Goal: Find contact information: Find contact information

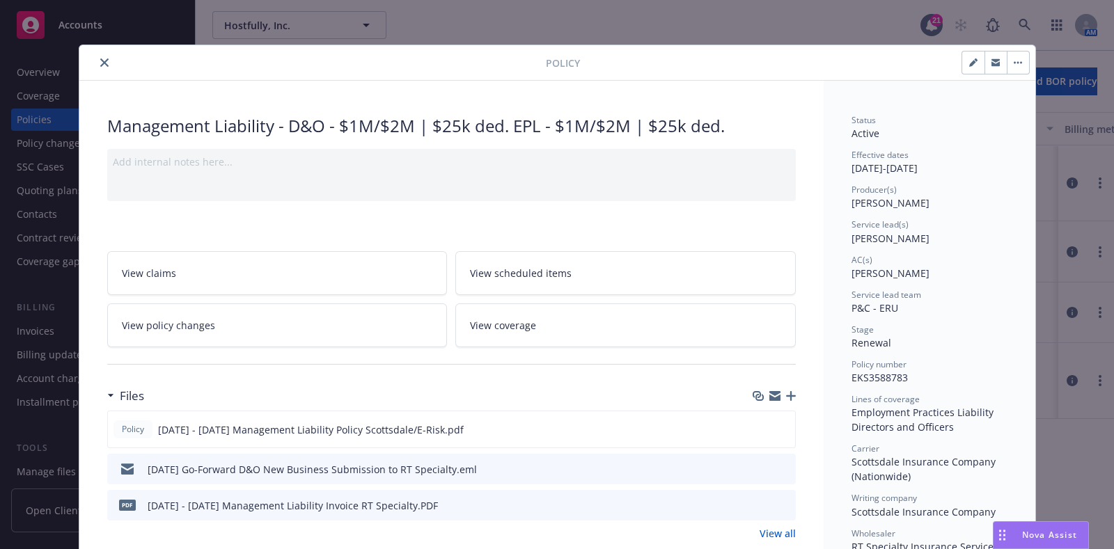
scroll to position [41, 0]
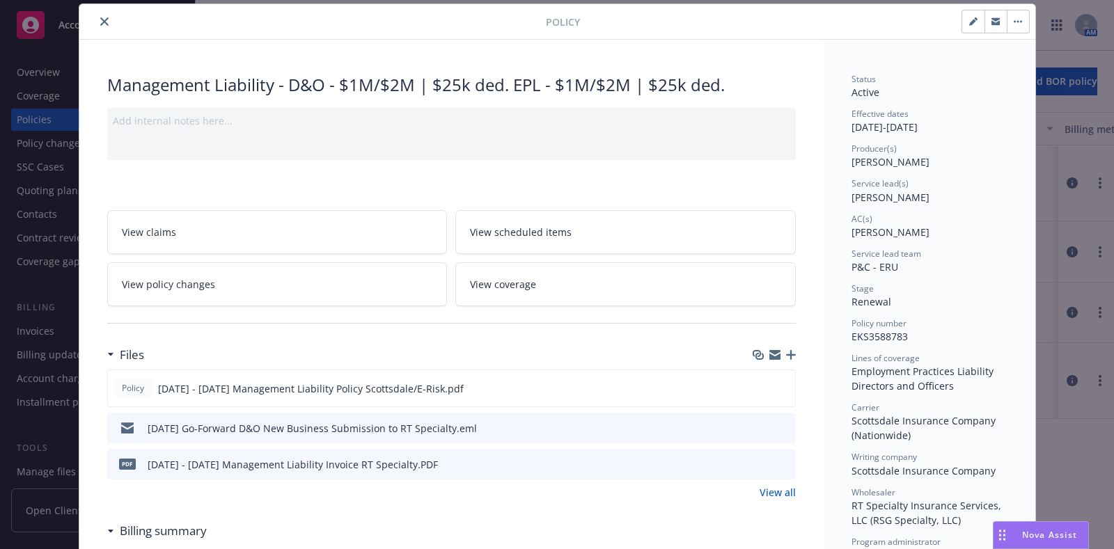
click at [100, 19] on icon "close" at bounding box center [104, 21] width 8 height 8
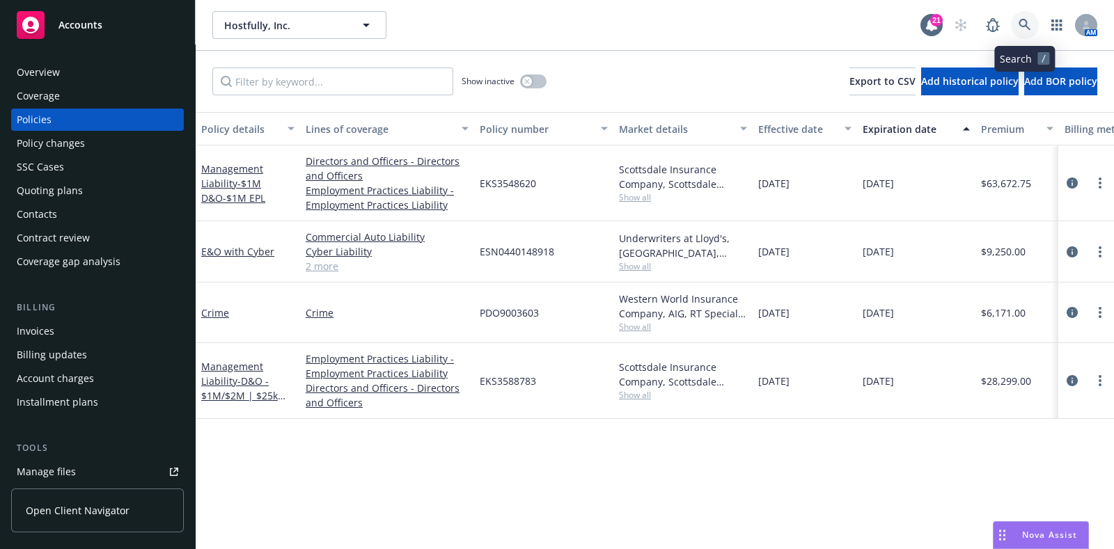
click at [1027, 17] on link at bounding box center [1025, 25] width 28 height 28
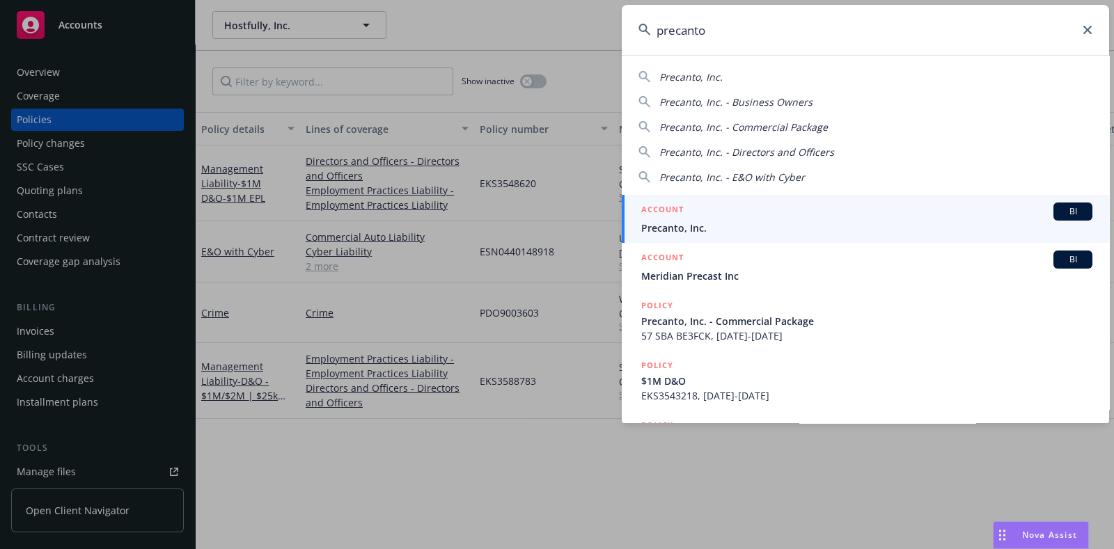
type input "precanto"
click at [808, 210] on div "ACCOUNT BI" at bounding box center [866, 212] width 451 height 18
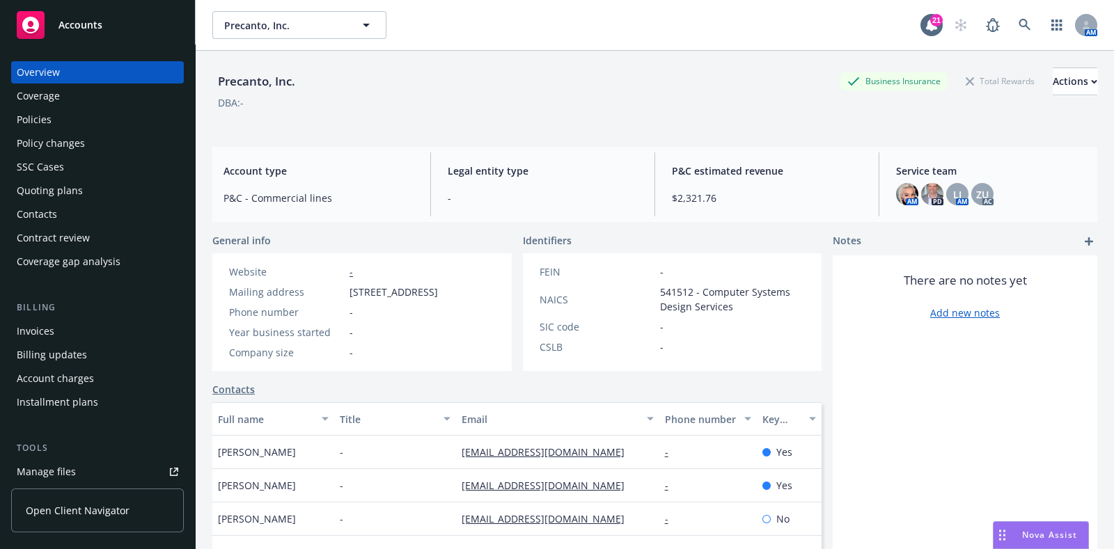
click at [63, 185] on div "Quoting plans" at bounding box center [50, 191] width 66 height 22
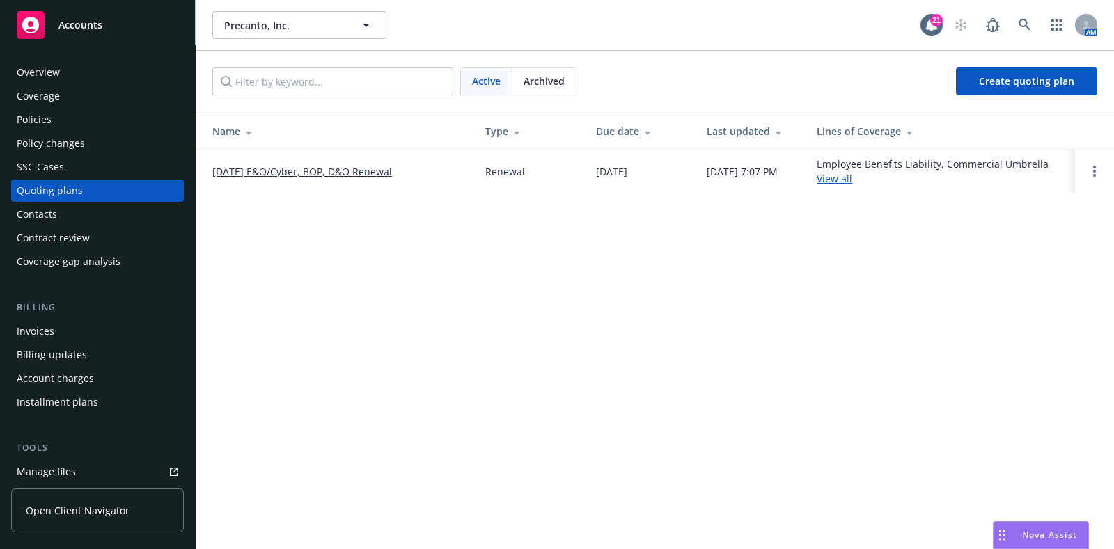
click at [259, 164] on link "09/21/25 E&O/Cyber, BOP, D&O Renewal" at bounding box center [302, 171] width 180 height 15
click at [550, 91] on div "Archived" at bounding box center [543, 81] width 63 height 26
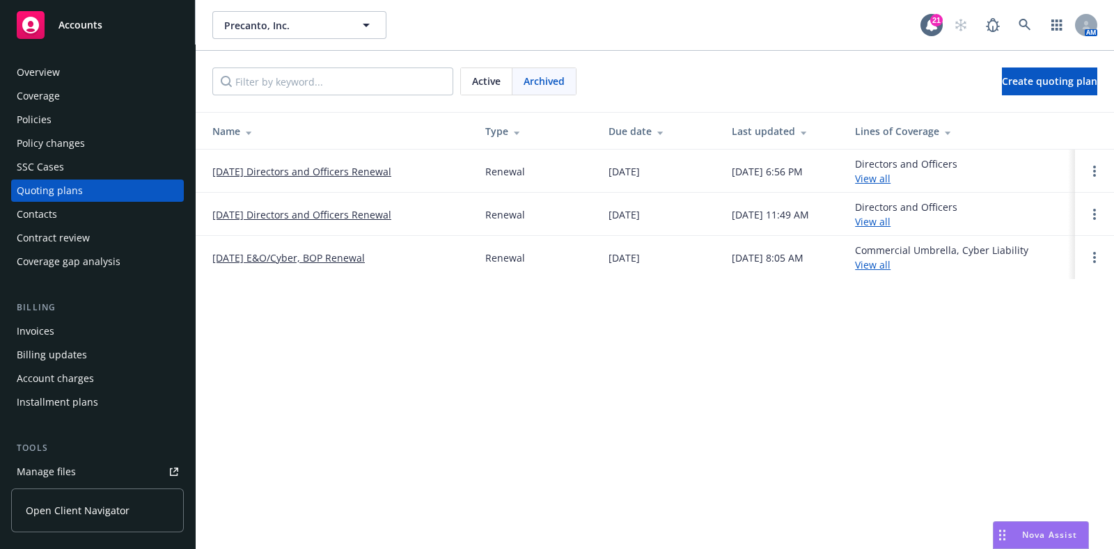
click at [306, 259] on link "09/21/24 E&O/Cyber, BOP Renewal" at bounding box center [288, 258] width 152 height 15
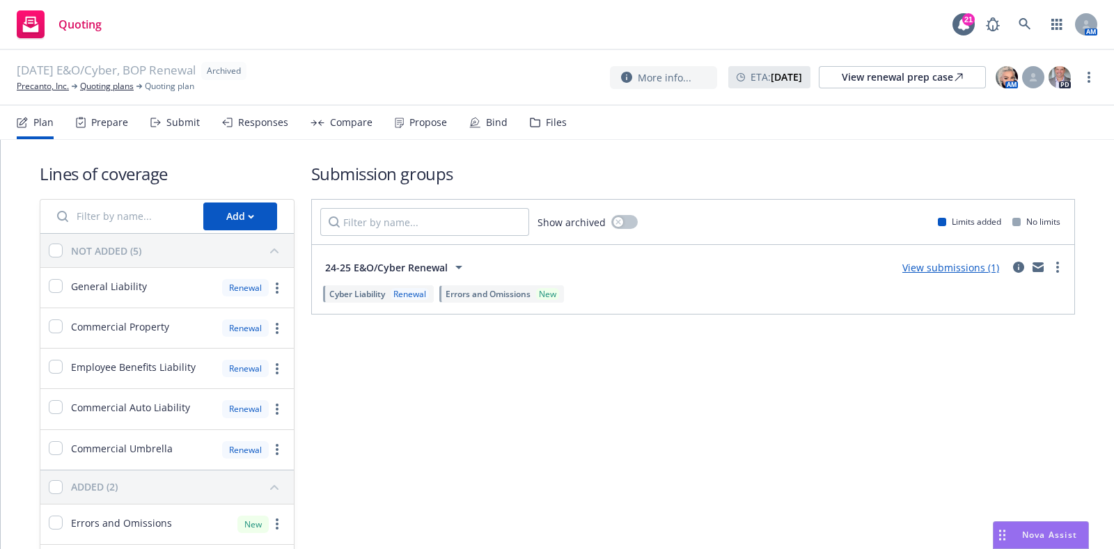
click at [165, 109] on div "Submit" at bounding box center [174, 122] width 49 height 33
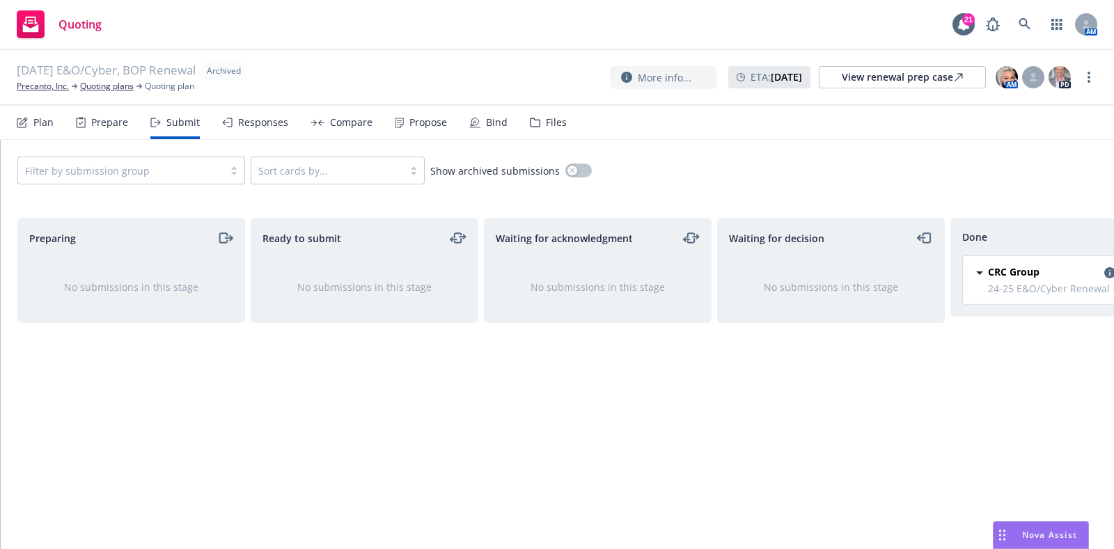
click at [100, 109] on div "Prepare" at bounding box center [102, 122] width 52 height 33
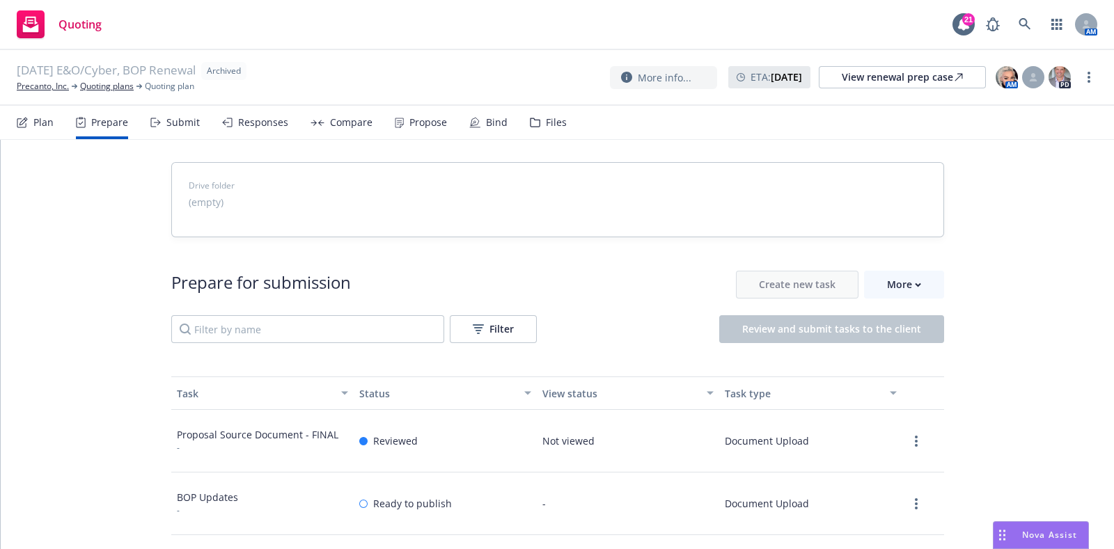
click at [916, 434] on div at bounding box center [916, 441] width 17 height 17
drag, startPoint x: 902, startPoint y: 433, endPoint x: 907, endPoint y: 438, distance: 7.4
click at [908, 438] on div at bounding box center [916, 441] width 17 height 17
click at [915, 438] on icon "more" at bounding box center [916, 441] width 3 height 11
click at [874, 461] on link "View" at bounding box center [897, 470] width 66 height 28
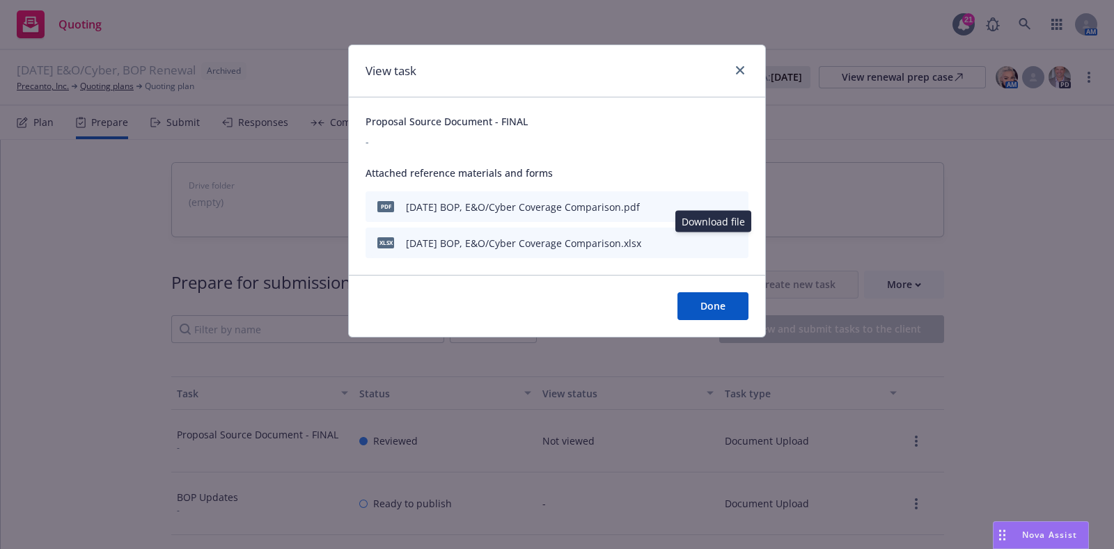
click at [708, 242] on icon "download file" at bounding box center [712, 241] width 11 height 11
click at [742, 70] on icon "close" at bounding box center [740, 70] width 8 height 8
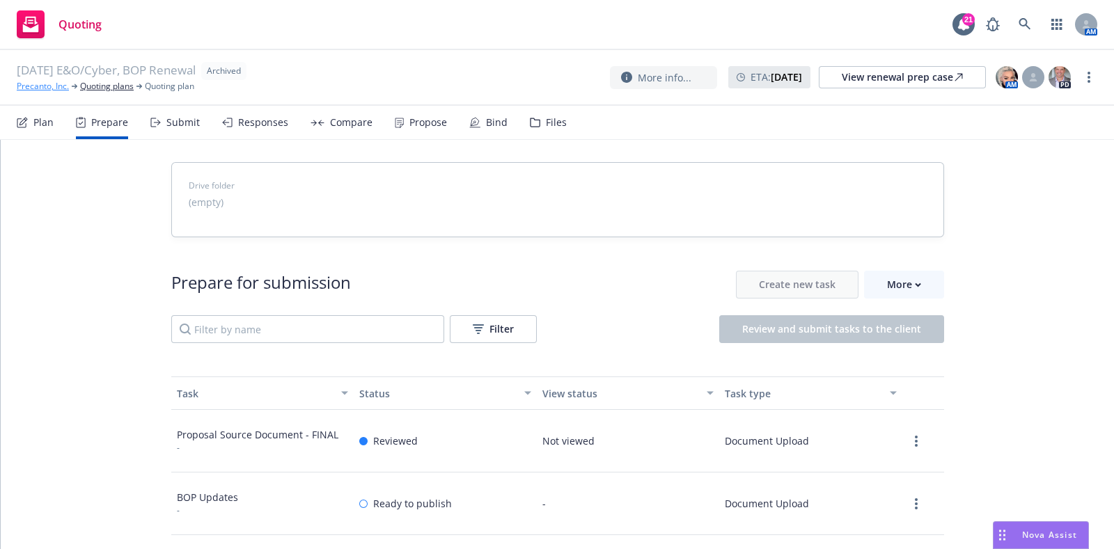
click at [65, 86] on link "Precanto, Inc." at bounding box center [43, 86] width 52 height 13
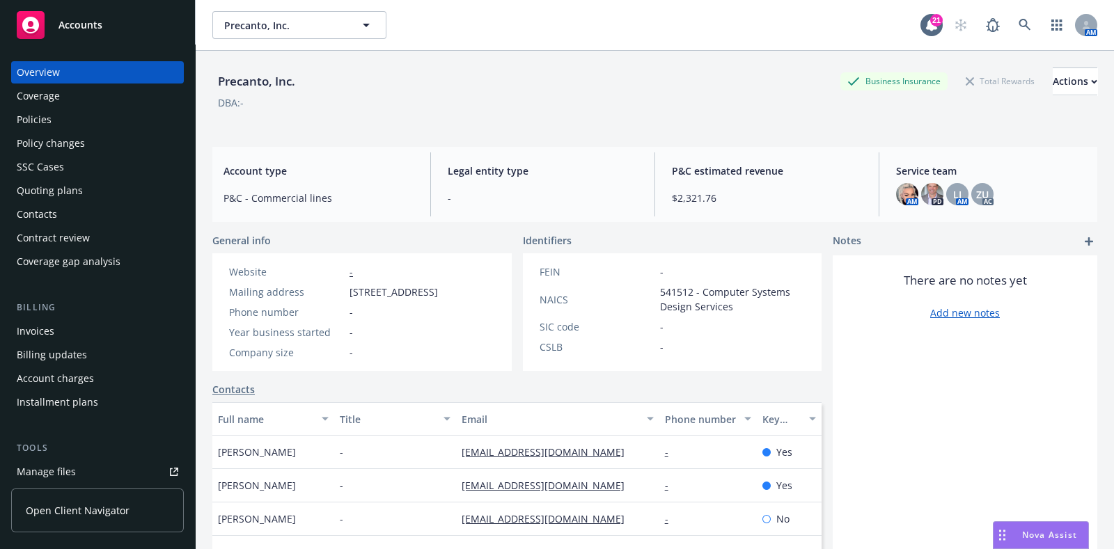
click at [66, 112] on div "Policies" at bounding box center [98, 120] width 162 height 22
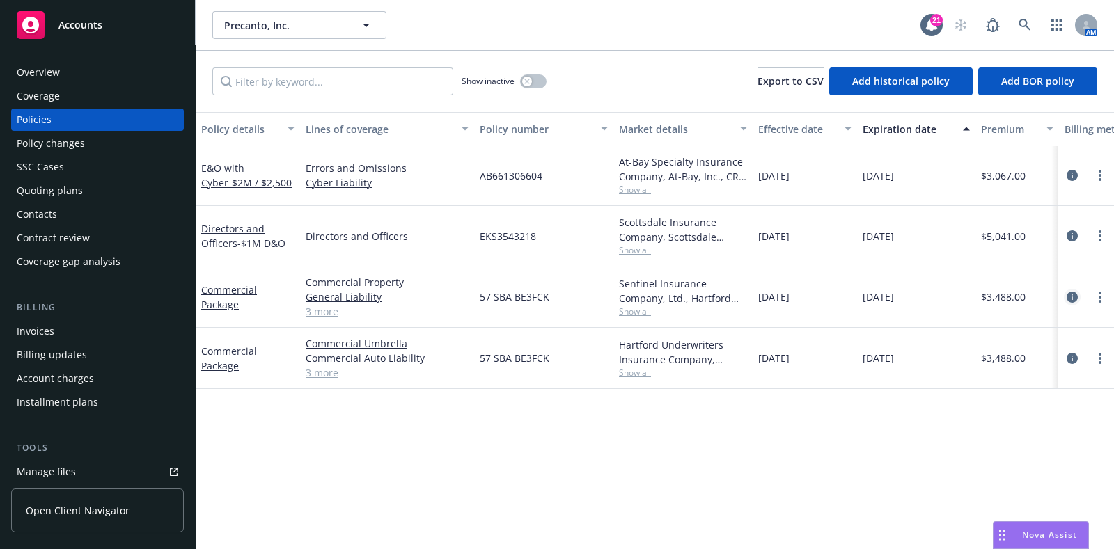
click at [1067, 299] on icon "circleInformation" at bounding box center [1072, 297] width 11 height 11
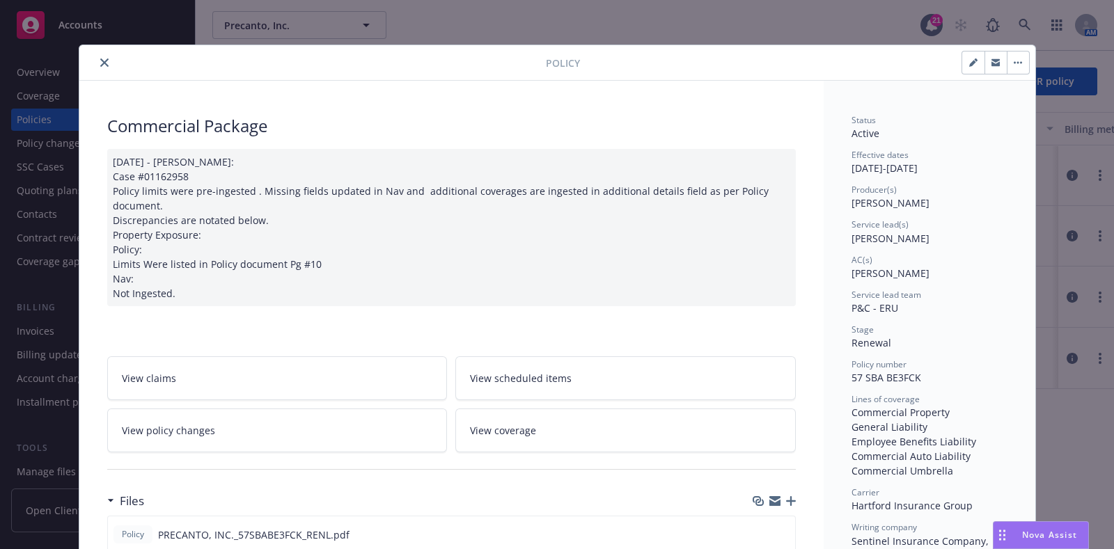
click at [90, 68] on div at bounding box center [315, 62] width 461 height 17
click at [96, 68] on button "close" at bounding box center [104, 62] width 17 height 17
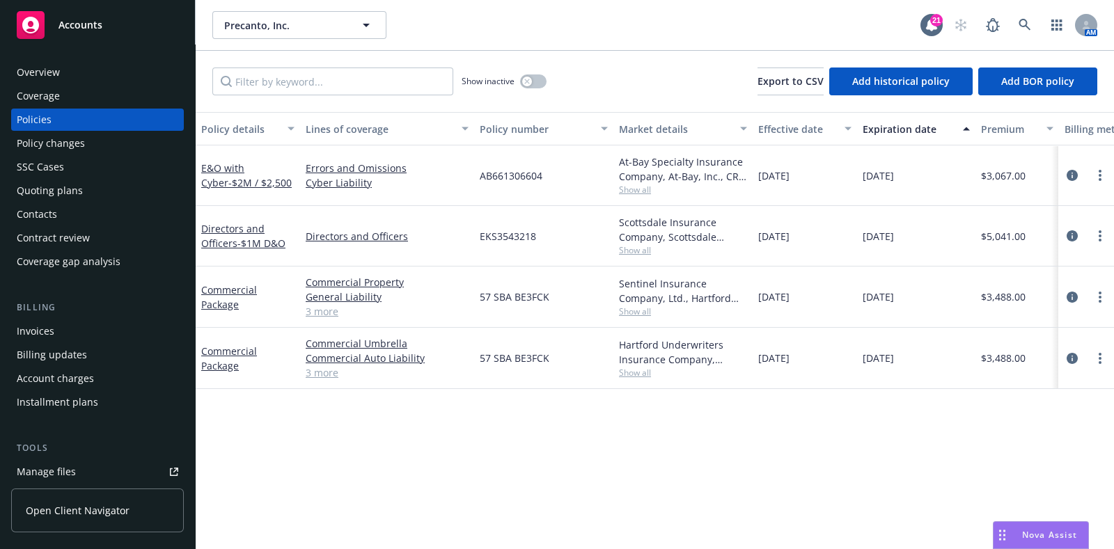
click at [61, 148] on div "Policy changes" at bounding box center [51, 143] width 68 height 22
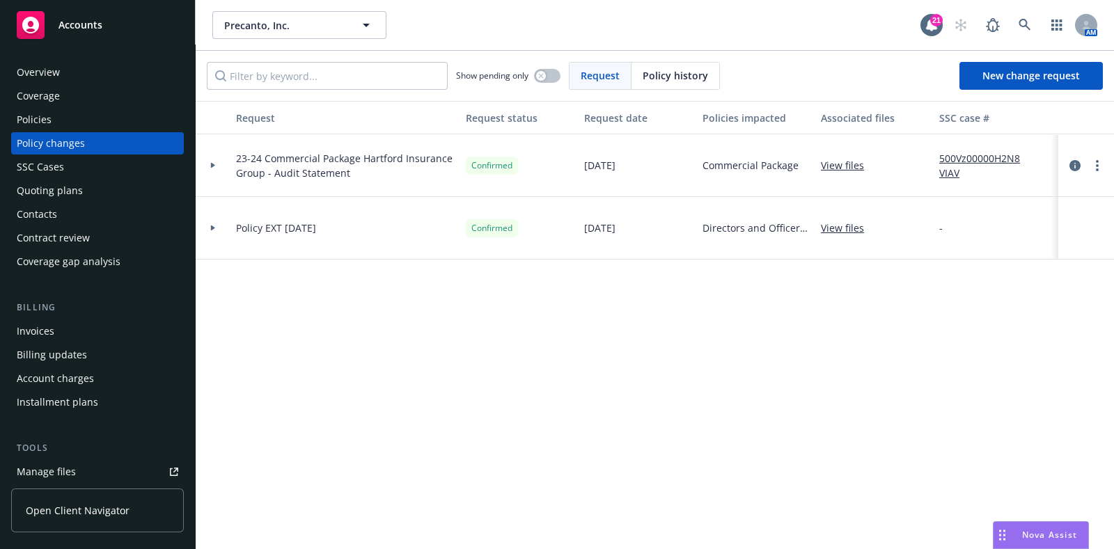
click at [209, 166] on div at bounding box center [213, 165] width 24 height 5
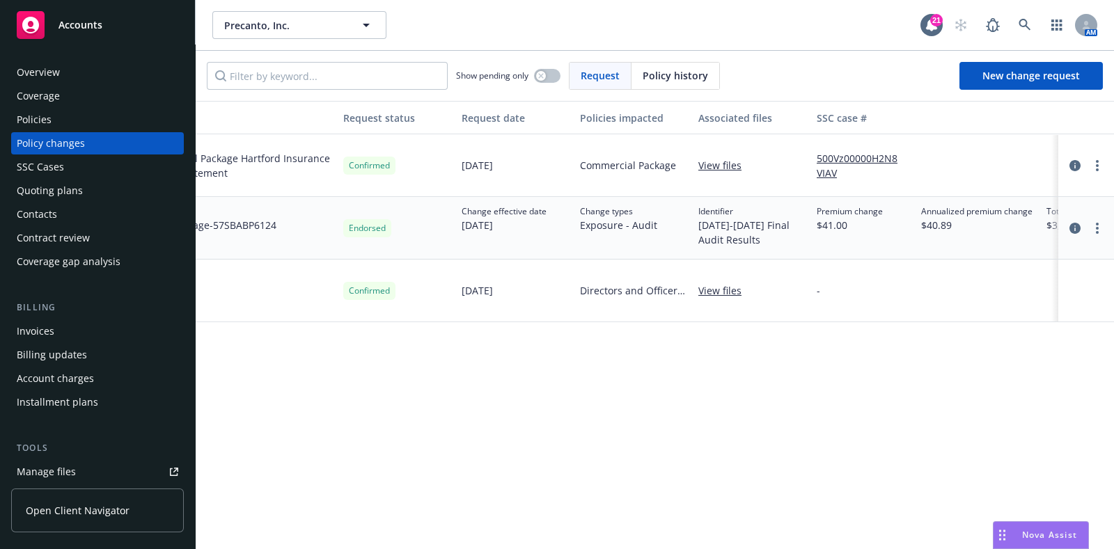
scroll to position [0, 122]
click at [45, 117] on div "Policies" at bounding box center [34, 120] width 35 height 22
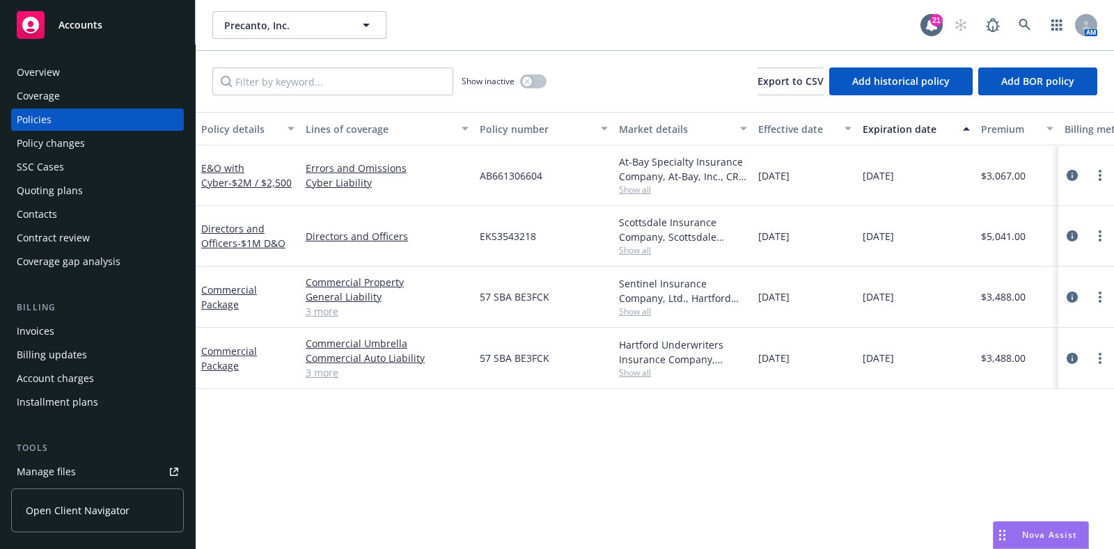
click at [64, 139] on div "Policy changes" at bounding box center [51, 143] width 68 height 22
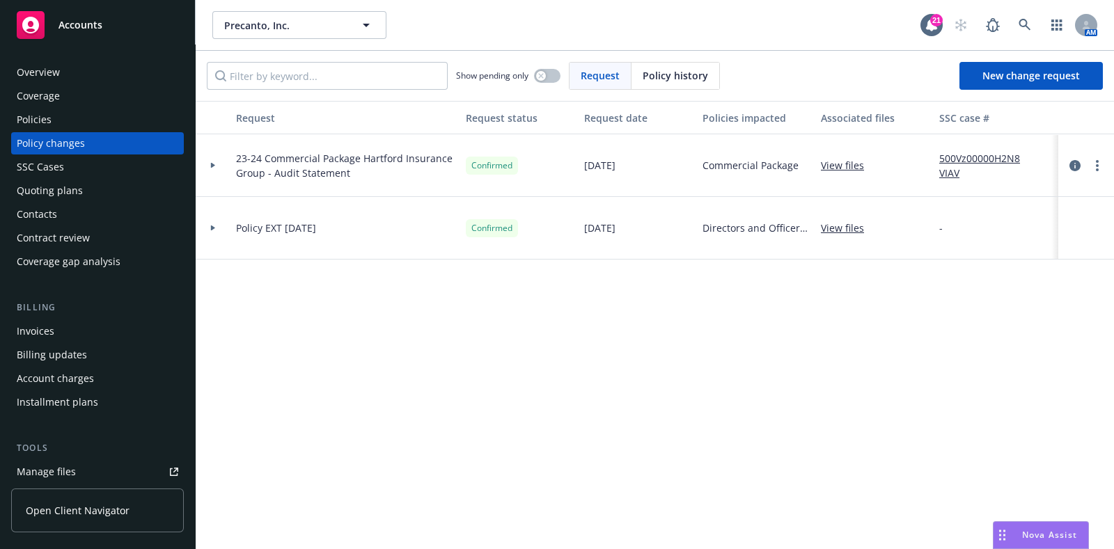
click at [91, 123] on div "Policies" at bounding box center [98, 120] width 162 height 22
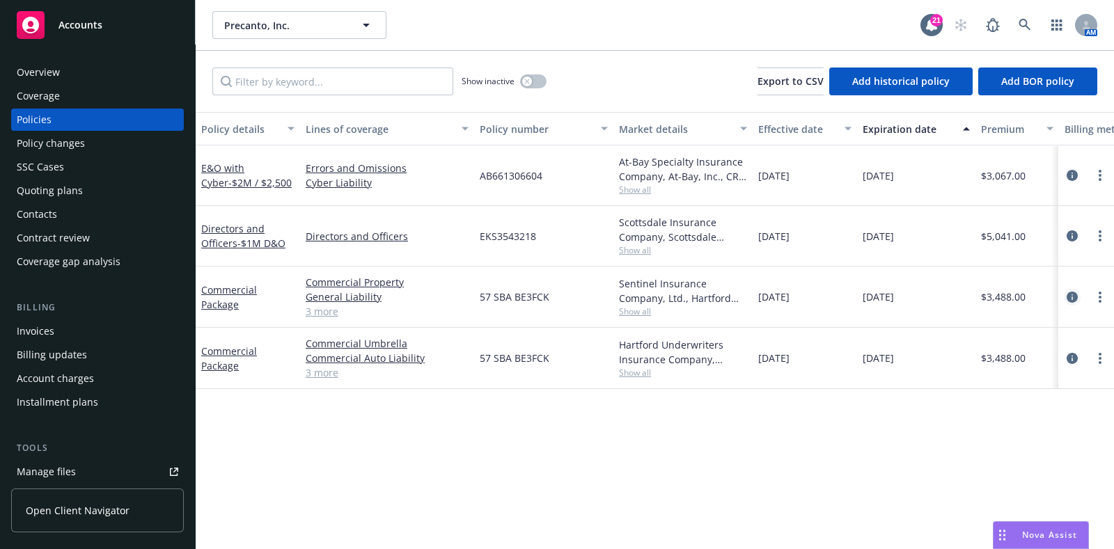
click at [1068, 295] on icon "circleInformation" at bounding box center [1072, 297] width 11 height 11
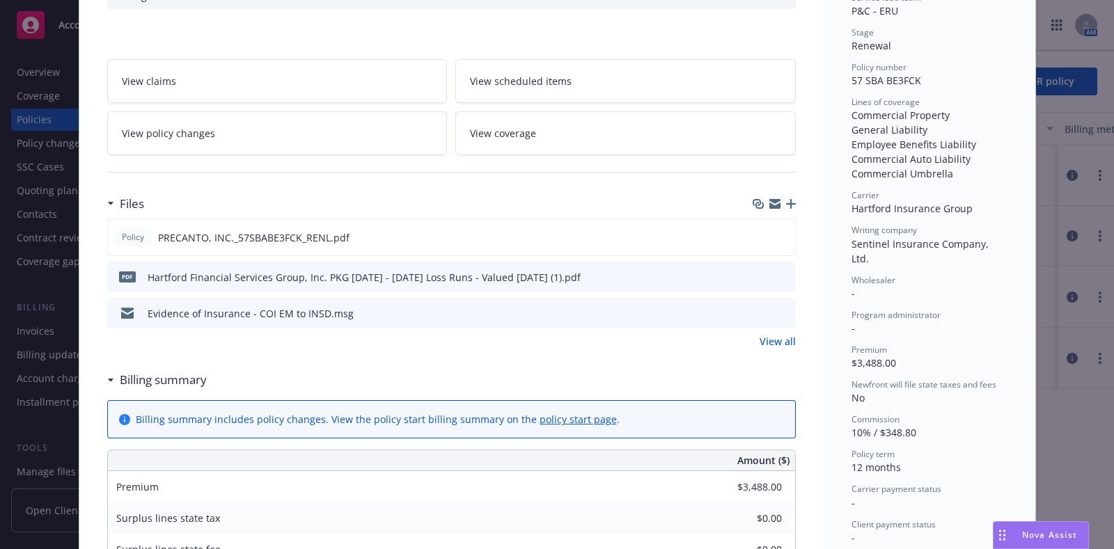
scroll to position [313, 0]
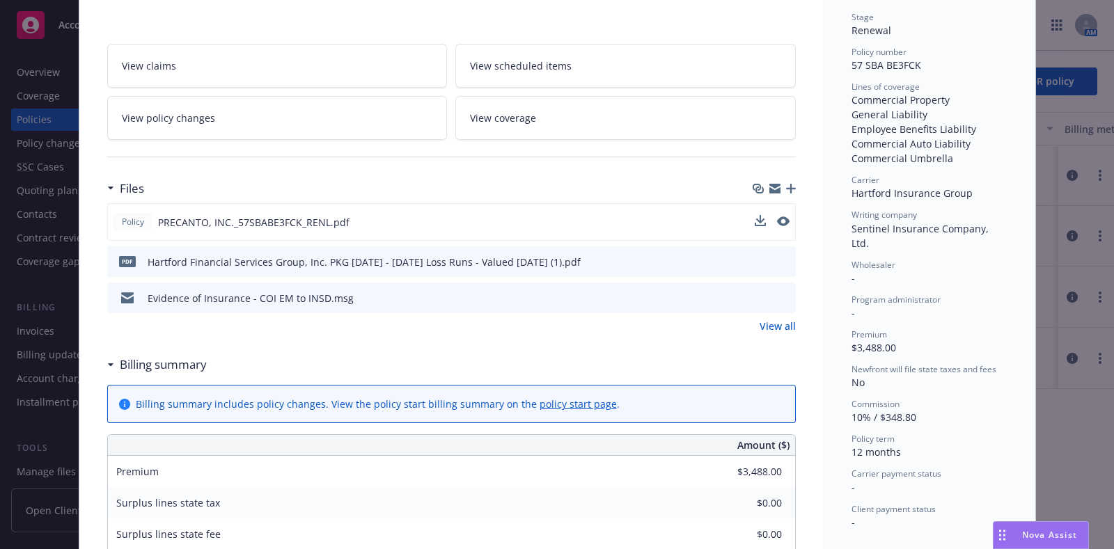
drag, startPoint x: 783, startPoint y: 214, endPoint x: 772, endPoint y: 214, distance: 11.1
click at [772, 214] on div "Policy PRECANTO, INC._57SBABE3FCK_RENL.pdf" at bounding box center [451, 222] width 689 height 38
click at [776, 217] on icon "preview file" at bounding box center [782, 222] width 13 height 10
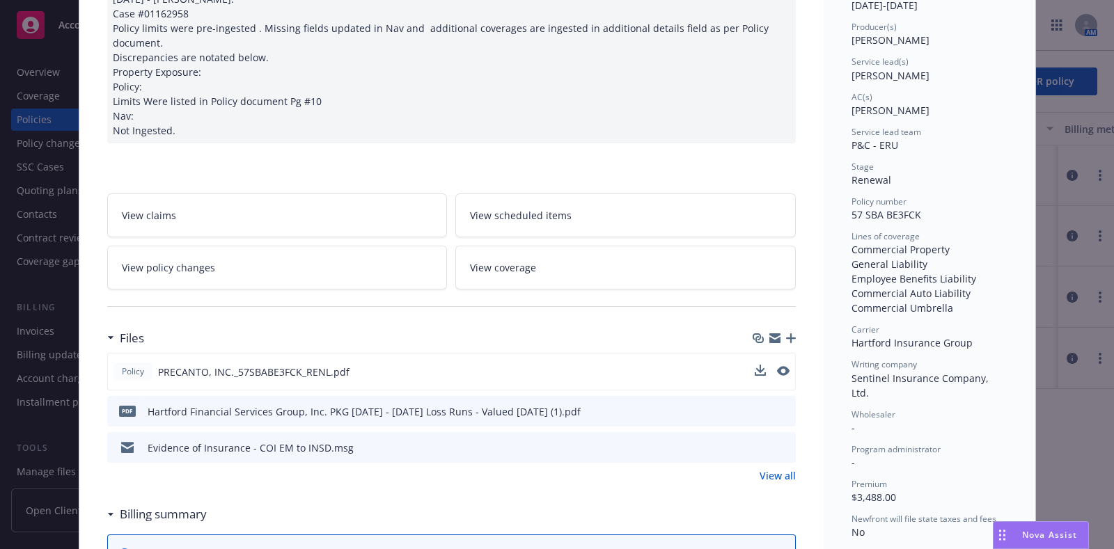
scroll to position [0, 0]
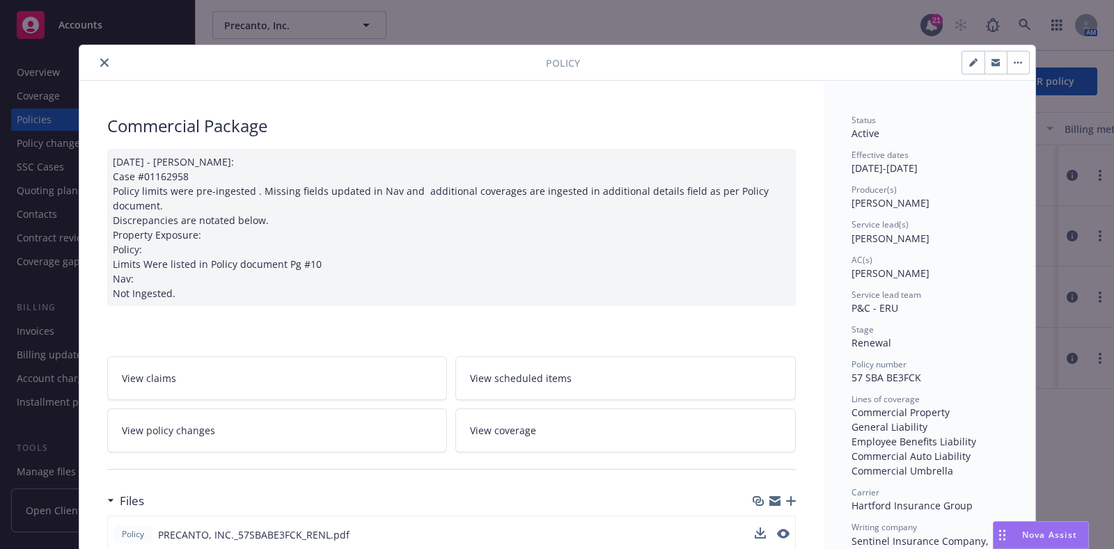
click at [100, 58] on icon "close" at bounding box center [104, 62] width 8 height 8
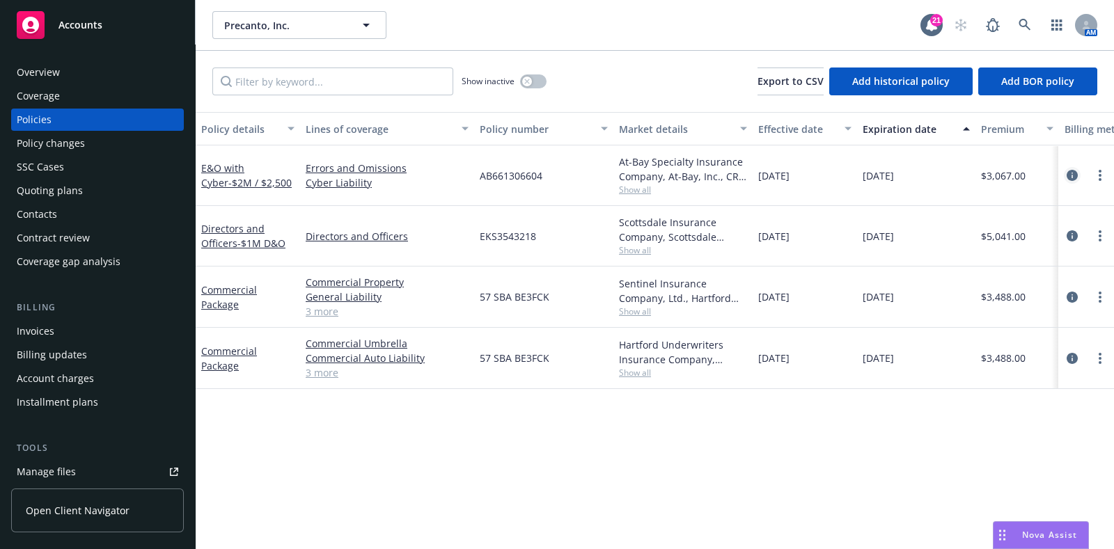
click at [1069, 167] on link "circleInformation" at bounding box center [1072, 175] width 17 height 17
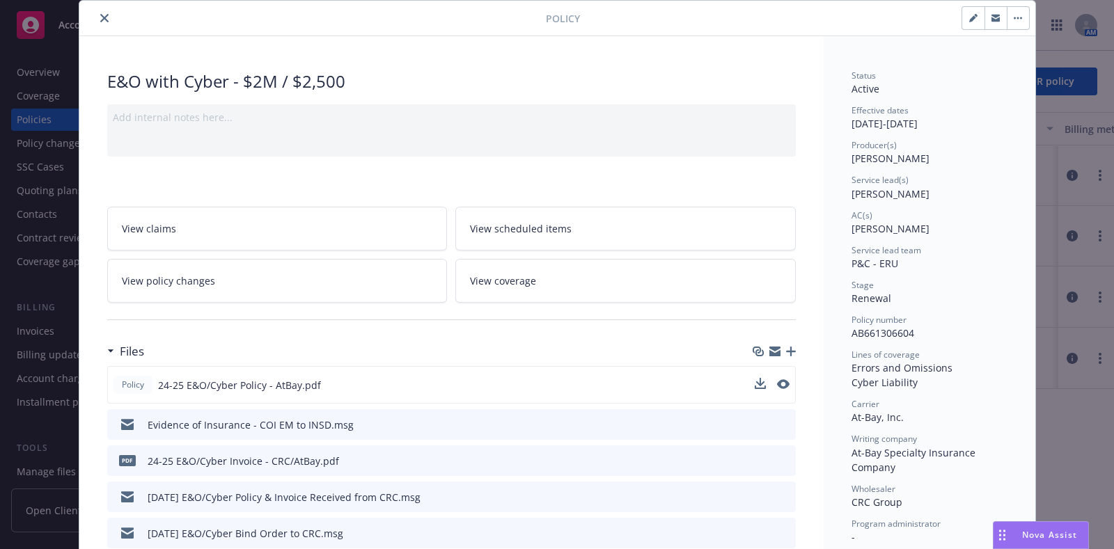
scroll to position [45, 0]
click at [776, 384] on icon "preview file" at bounding box center [782, 384] width 13 height 10
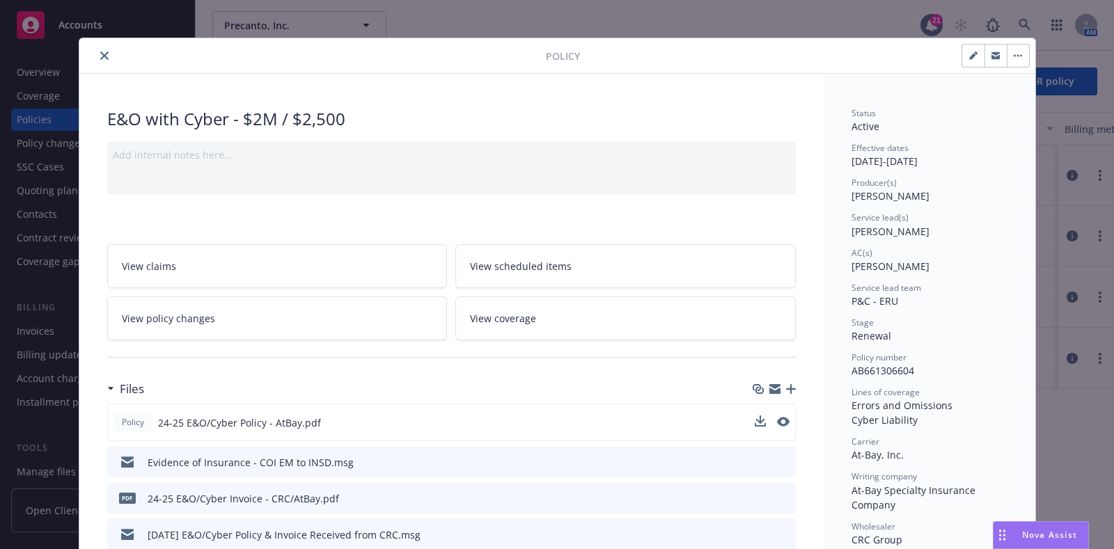
scroll to position [0, 0]
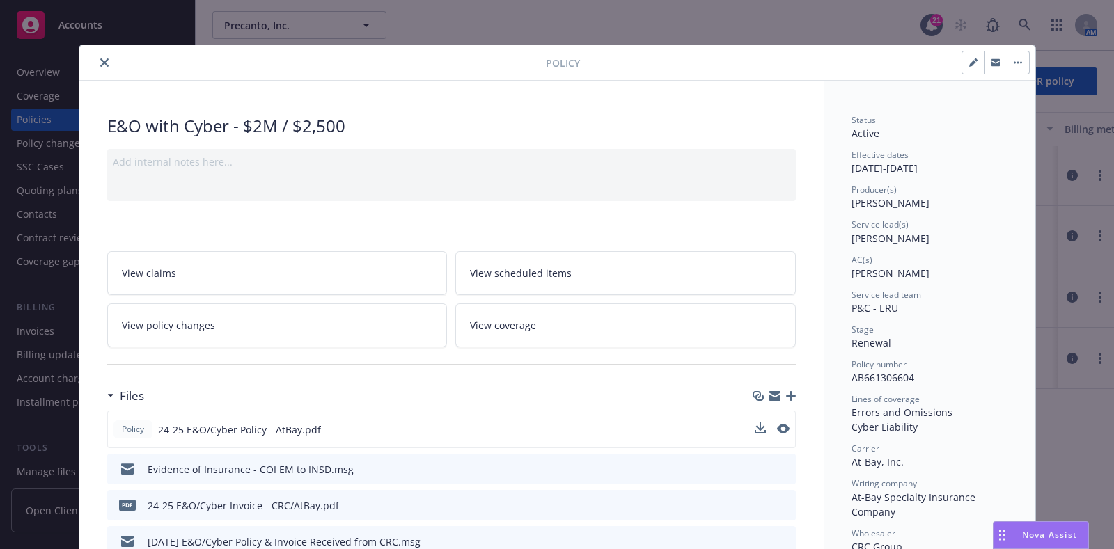
click at [102, 61] on button "close" at bounding box center [104, 62] width 17 height 17
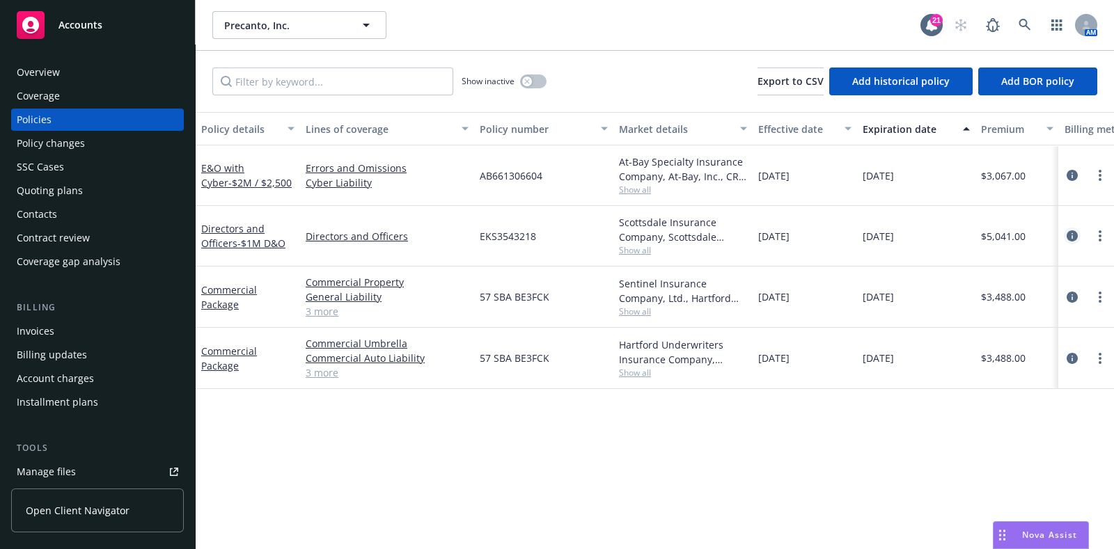
click at [1072, 235] on icon "circleInformation" at bounding box center [1072, 235] width 11 height 11
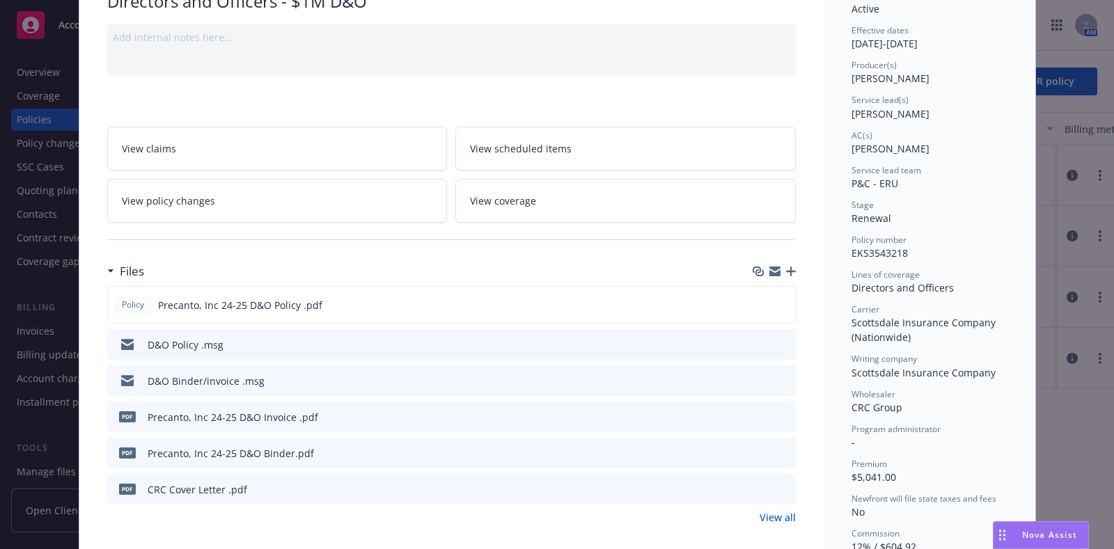
scroll to position [125, 0]
click at [780, 299] on icon "preview file" at bounding box center [782, 304] width 13 height 10
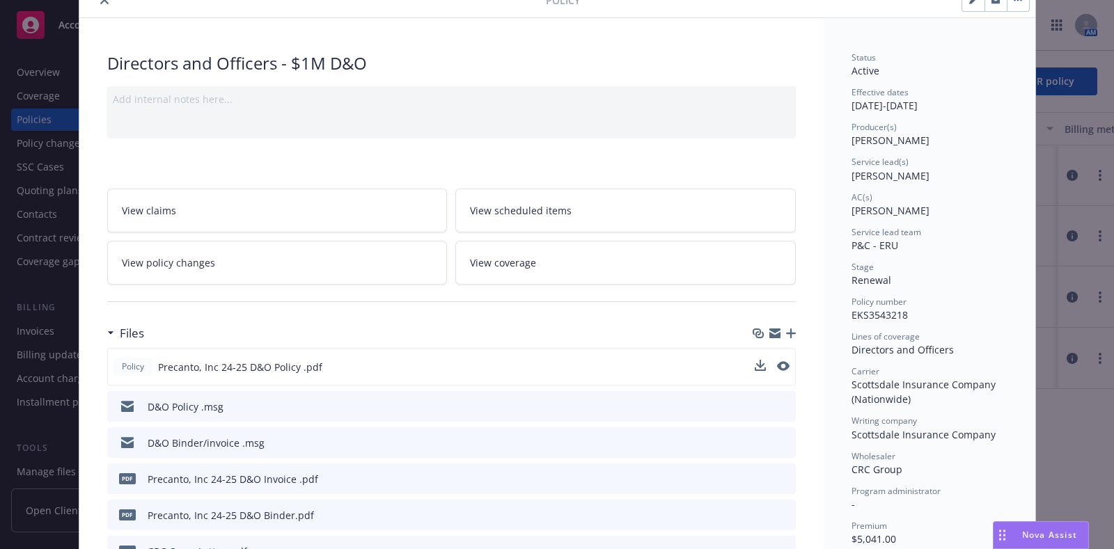
scroll to position [47, 0]
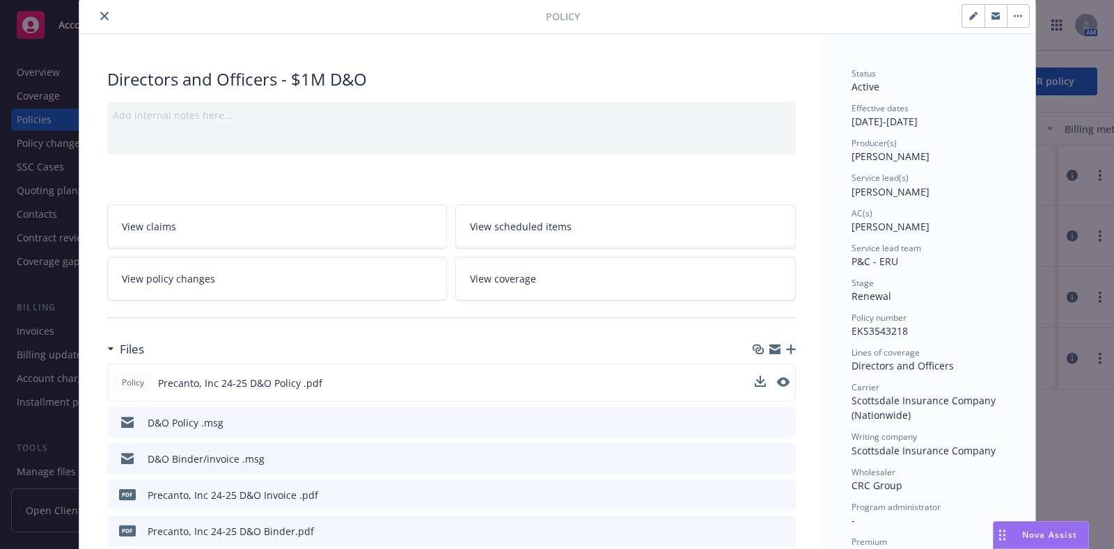
click at [100, 17] on icon "close" at bounding box center [104, 16] width 8 height 8
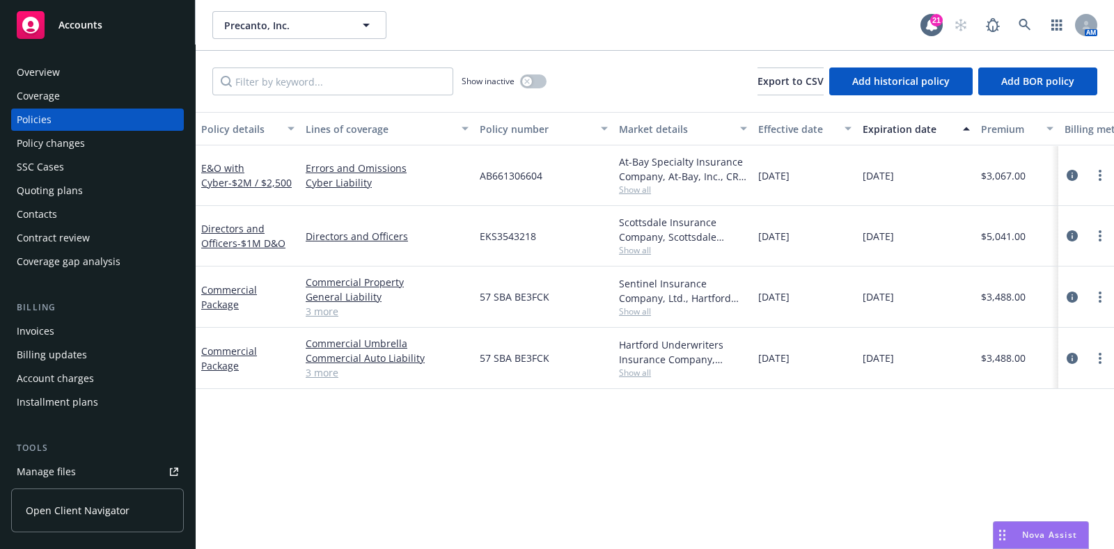
click at [44, 68] on div "Overview" at bounding box center [38, 72] width 43 height 22
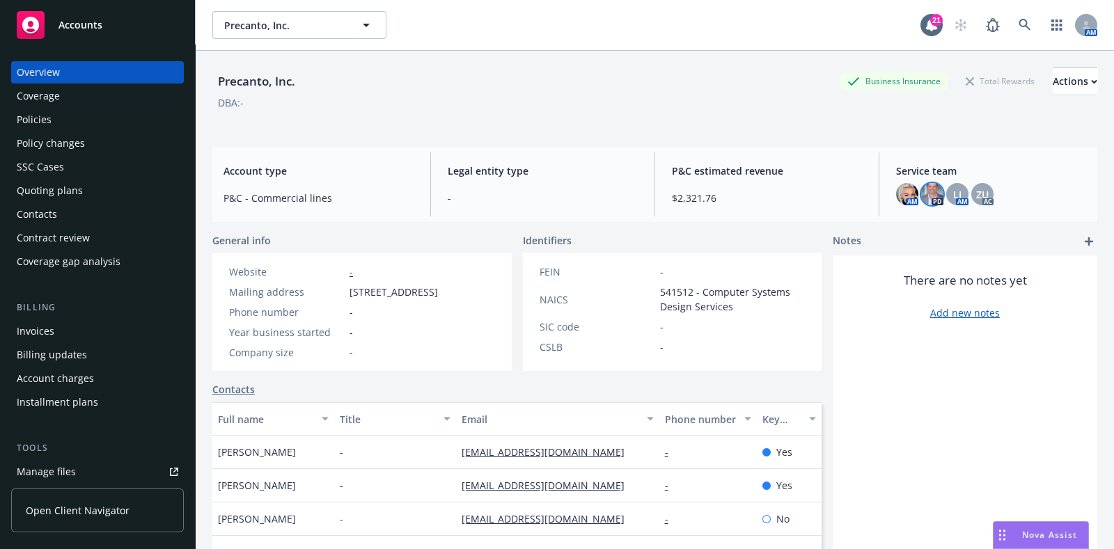
click at [921, 203] on img at bounding box center [932, 194] width 22 height 22
click at [92, 111] on div "Policies" at bounding box center [98, 120] width 162 height 22
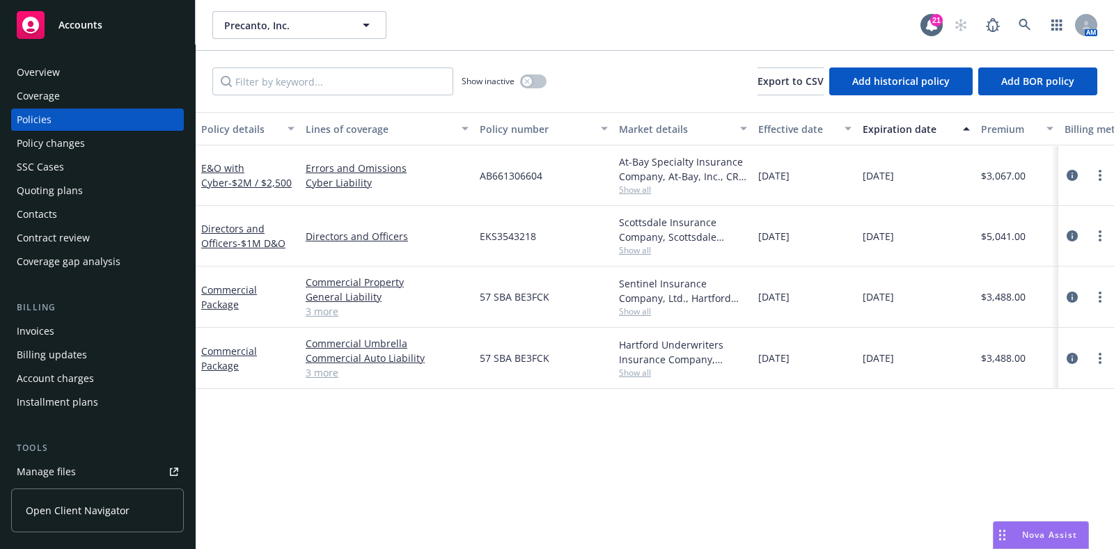
click at [316, 377] on link "3 more" at bounding box center [387, 373] width 163 height 15
click at [91, 68] on div "Overview" at bounding box center [98, 72] width 162 height 22
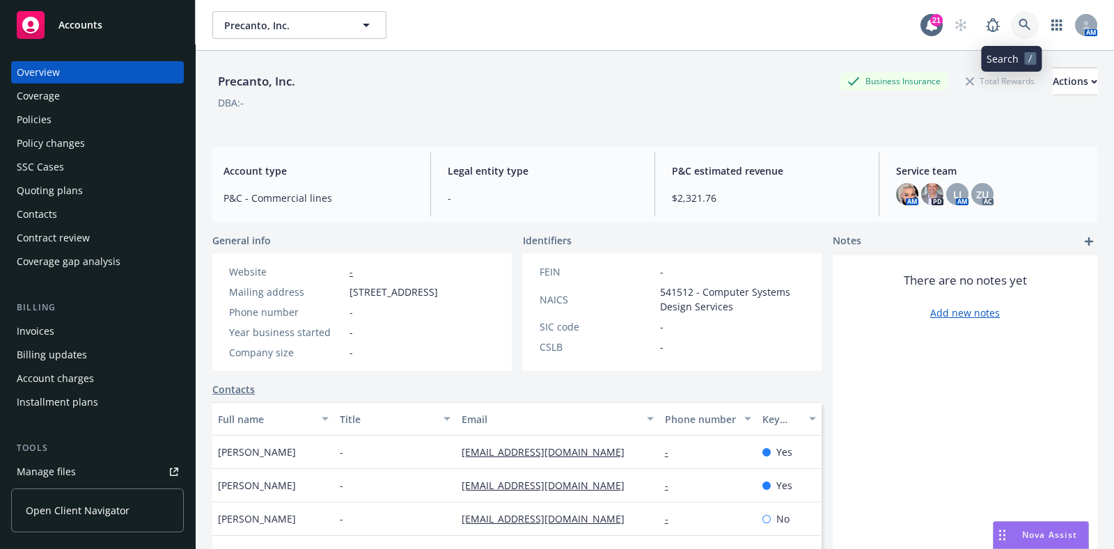
click at [1021, 15] on link at bounding box center [1025, 25] width 28 height 28
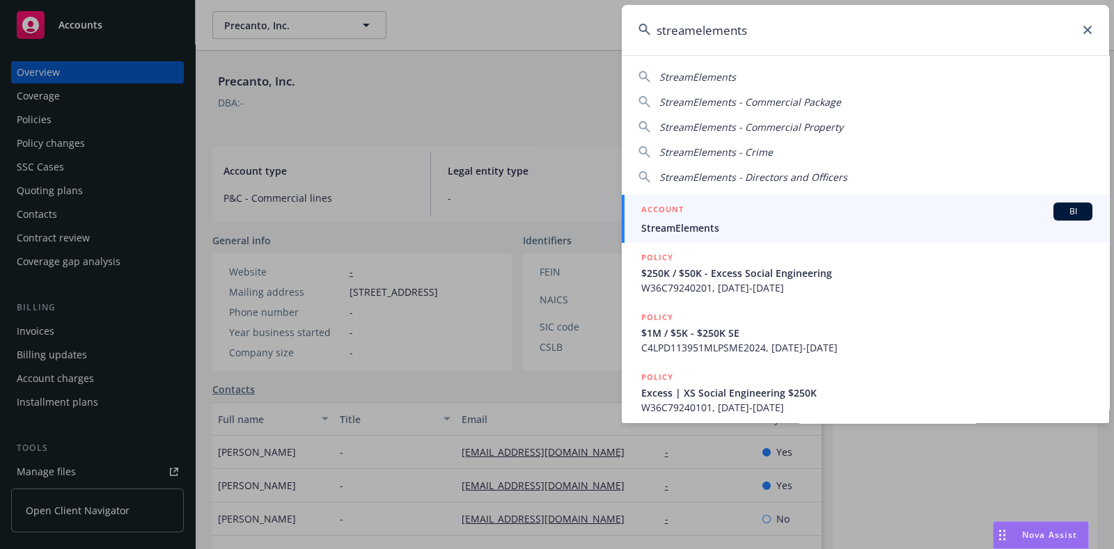
type input "streamelements"
click at [801, 224] on span "StreamElements" at bounding box center [866, 228] width 451 height 15
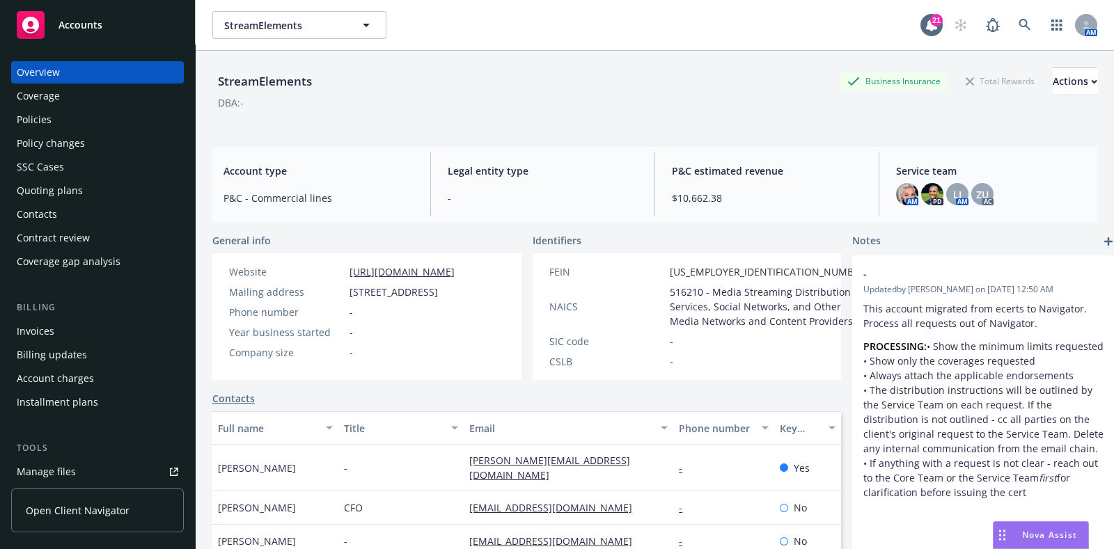
click at [109, 121] on div "Policies" at bounding box center [98, 120] width 162 height 22
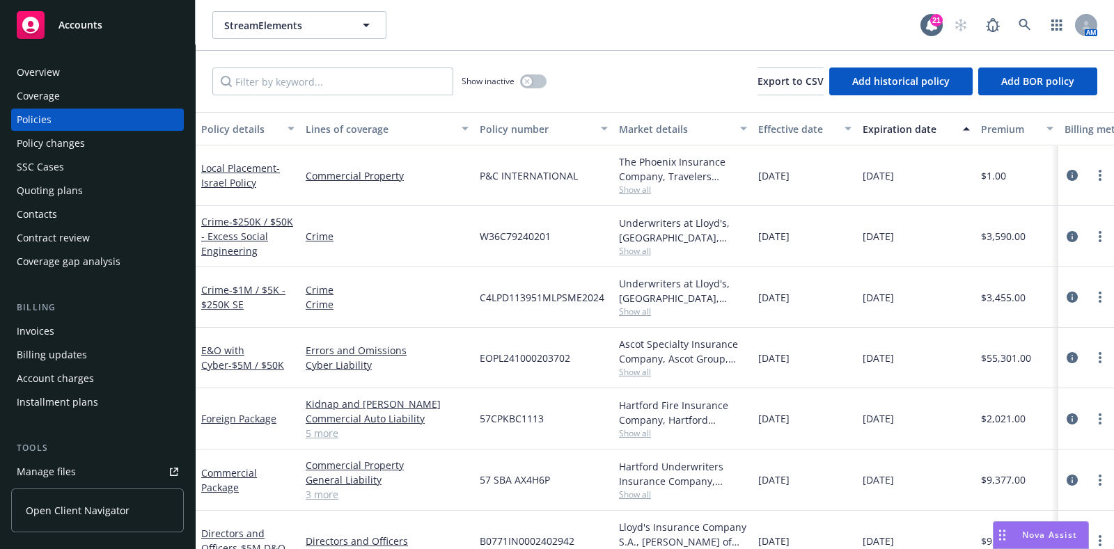
click at [79, 75] on div "Overview" at bounding box center [98, 72] width 162 height 22
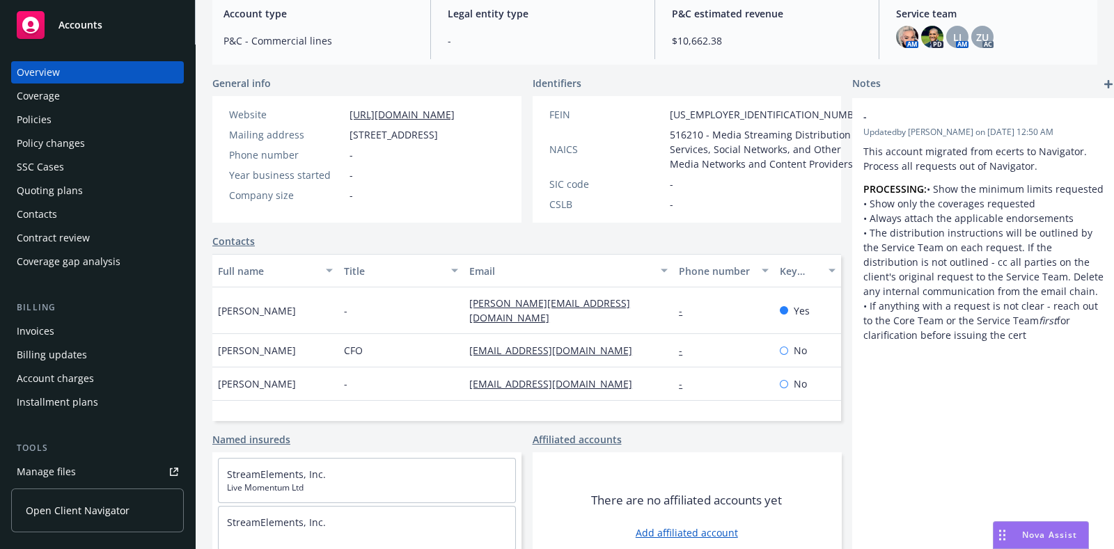
scroll to position [158, 0]
drag, startPoint x: 282, startPoint y: 363, endPoint x: 235, endPoint y: 363, distance: 46.7
click at [235, 363] on div "[PERSON_NAME]" at bounding box center [275, 350] width 126 height 33
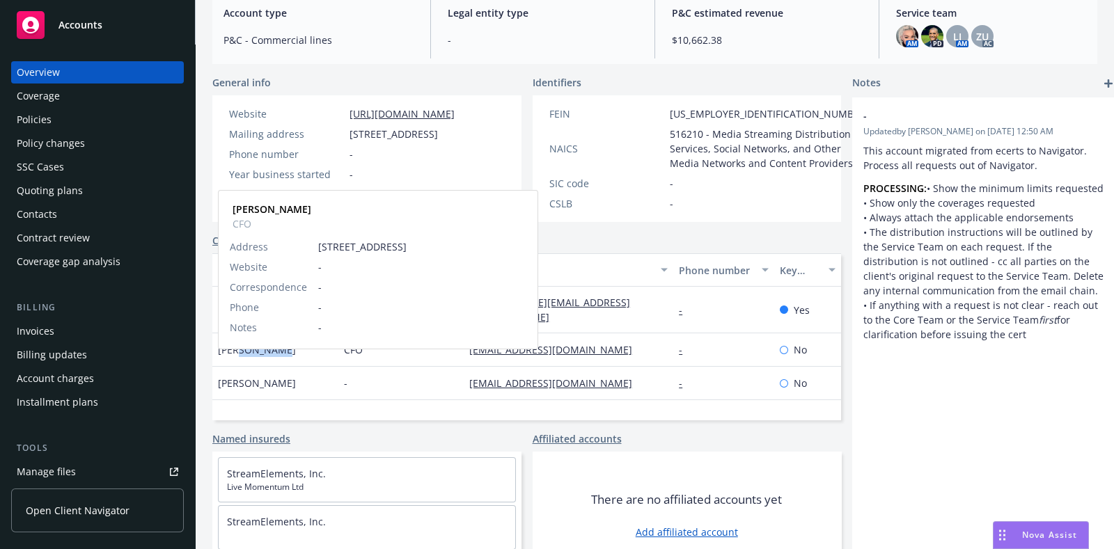
copy span "[PERSON_NAME]"
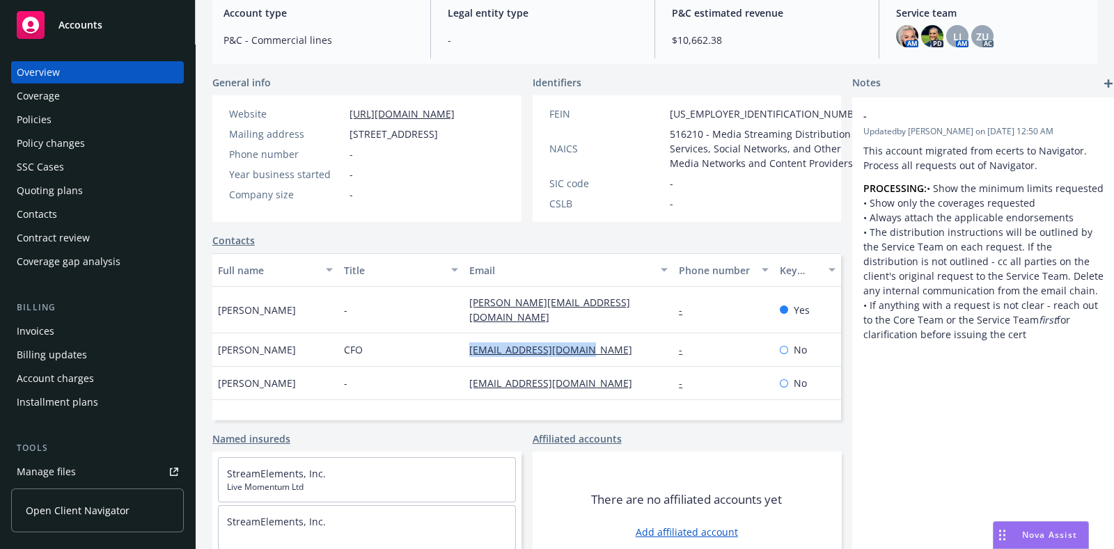
drag, startPoint x: 606, startPoint y: 364, endPoint x: 448, endPoint y: 363, distance: 158.1
click at [448, 363] on div "[PERSON_NAME] CFO [EMAIL_ADDRESS][DOMAIN_NAME] - No" at bounding box center [526, 350] width 629 height 33
copy div "[EMAIL_ADDRESS][DOMAIN_NAME]"
